Goal: Obtain resource: Download file/media

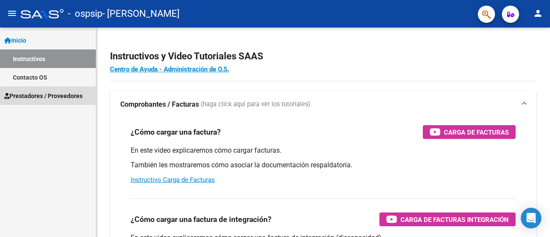
click at [48, 94] on span "Prestadores / Proveedores" at bounding box center [43, 95] width 78 height 9
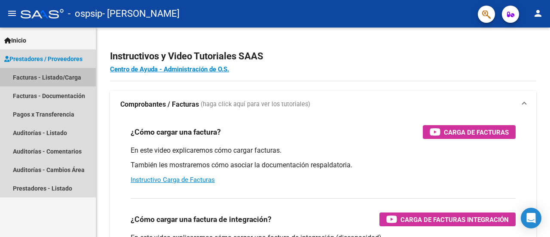
click at [52, 75] on link "Facturas - Listado/Carga" at bounding box center [48, 77] width 96 height 18
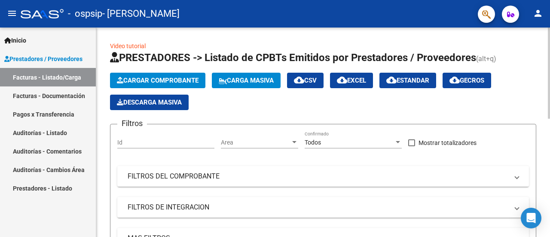
click at [543, 102] on div at bounding box center [549, 73] width 2 height 91
click at [543, 80] on div at bounding box center [549, 73] width 2 height 91
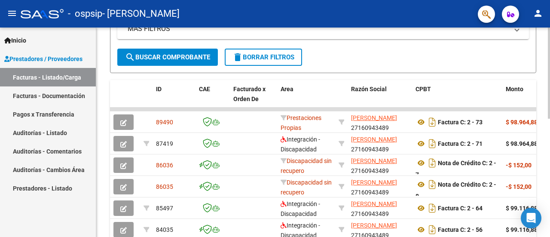
click at [543, 175] on div at bounding box center [549, 132] width 2 height 209
click at [543, 175] on div at bounding box center [549, 166] width 2 height 91
click at [346, 98] on span at bounding box center [346, 99] width 4 height 38
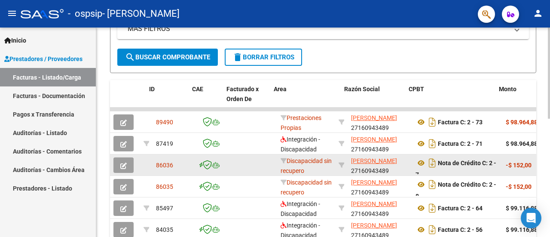
scroll to position [0, 9]
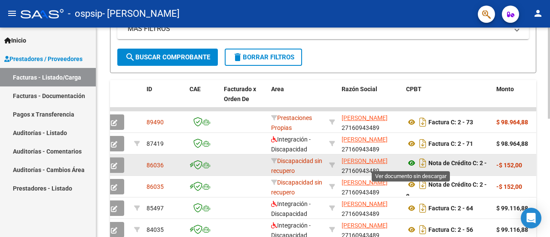
click at [413, 158] on icon at bounding box center [411, 163] width 11 height 10
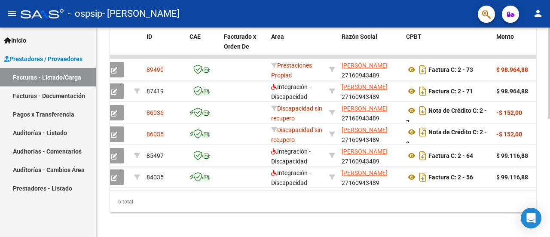
scroll to position [265, 0]
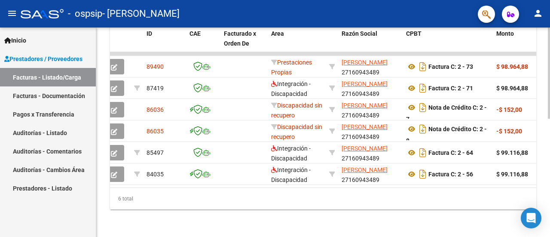
click at [543, 159] on div at bounding box center [549, 191] width 2 height 91
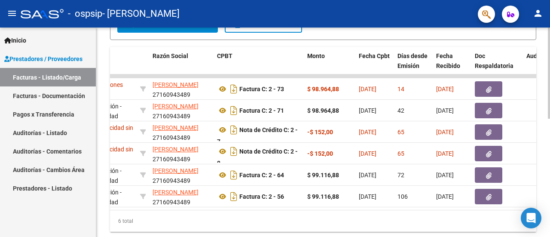
scroll to position [236, 0]
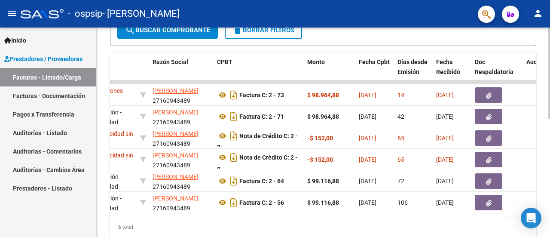
click at [543, 158] on div at bounding box center [549, 178] width 2 height 91
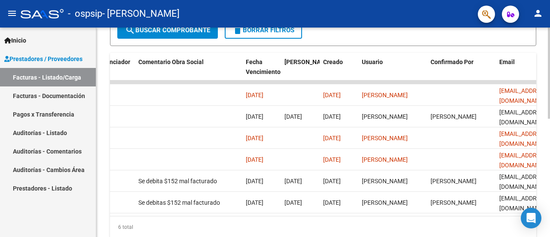
scroll to position [271, 0]
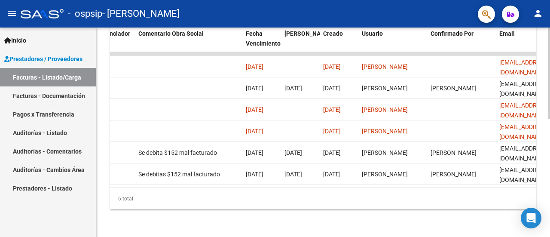
click at [543, 218] on div "Video tutorial PRESTADORES -> Listado de CPBTs Emitidos por Prestadores / Prove…" at bounding box center [324, 0] width 456 height 474
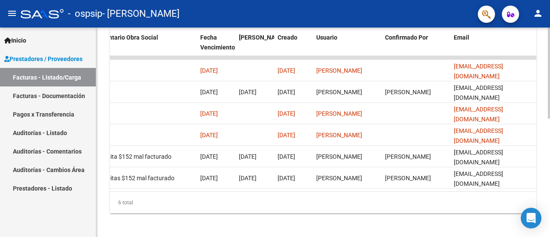
scroll to position [260, 0]
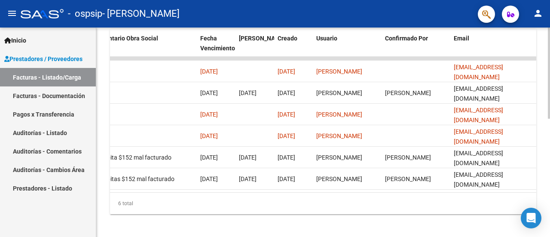
click at [543, 161] on div at bounding box center [549, 189] width 2 height 91
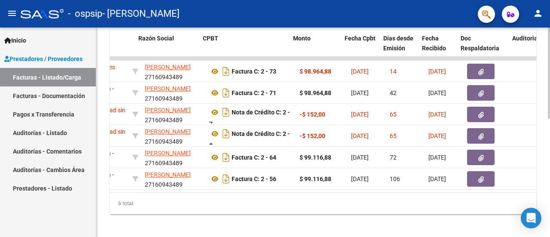
scroll to position [0, 224]
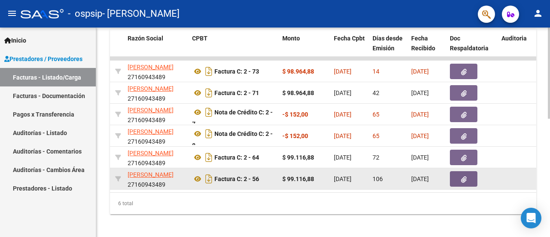
click at [227, 182] on div "Factura C: 2 - 56" at bounding box center [233, 179] width 83 height 14
click at [211, 182] on icon "Descargar documento" at bounding box center [208, 179] width 11 height 14
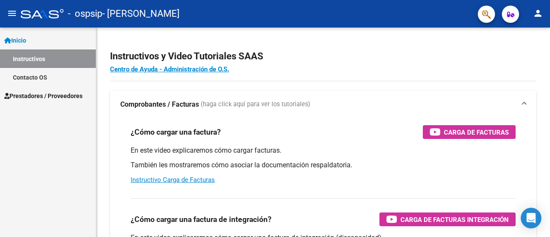
click at [272, 224] on h3 "¿Cómo cargar una factura de integración?" at bounding box center [201, 219] width 141 height 12
click at [77, 95] on span "Prestadores / Proveedores" at bounding box center [43, 95] width 78 height 9
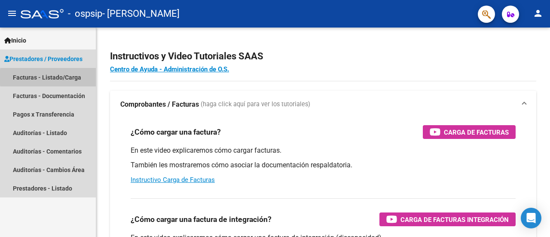
click at [70, 77] on link "Facturas - Listado/Carga" at bounding box center [48, 77] width 96 height 18
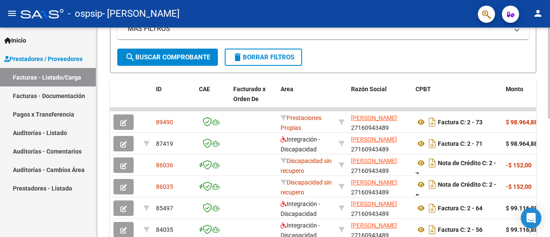
click at [543, 212] on div at bounding box center [549, 132] width 2 height 209
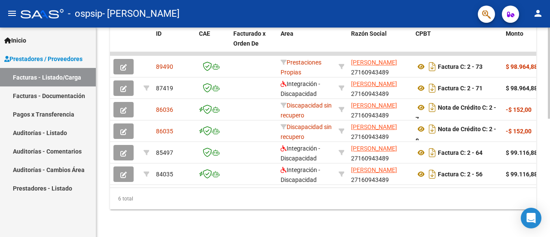
click at [543, 212] on div at bounding box center [549, 132] width 2 height 209
click at [543, 212] on div at bounding box center [549, 191] width 2 height 91
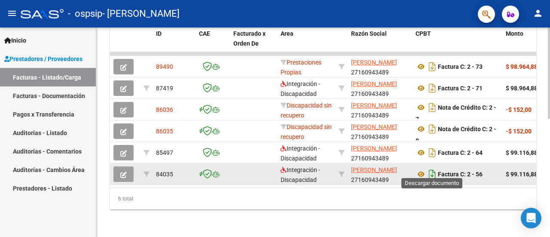
click at [433, 167] on icon "Descargar documento" at bounding box center [432, 174] width 11 height 14
click at [266, 10] on div "- ospsip - [PERSON_NAME]" at bounding box center [246, 13] width 450 height 19
